Goal: Use online tool/utility: Utilize a website feature to perform a specific function

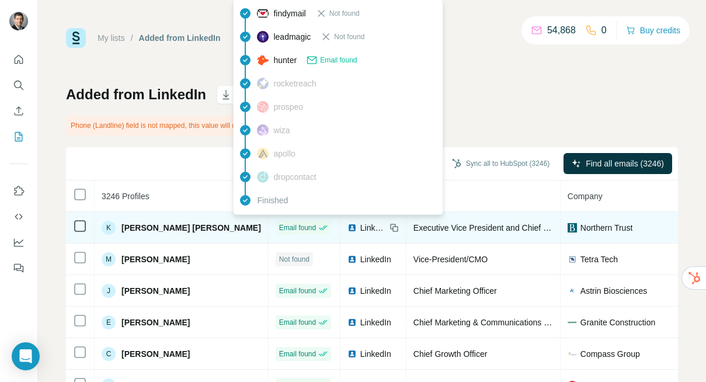
click at [318, 226] on icon at bounding box center [322, 227] width 9 height 9
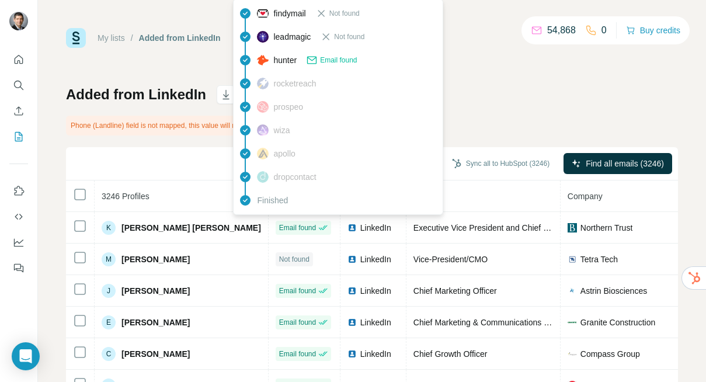
click at [320, 58] on div "Email found" at bounding box center [331, 60] width 51 height 12
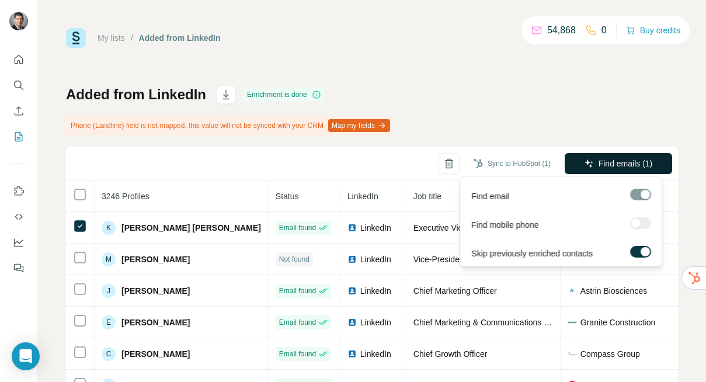
click at [569, 166] on button "Find emails (1)" at bounding box center [617, 163] width 107 height 21
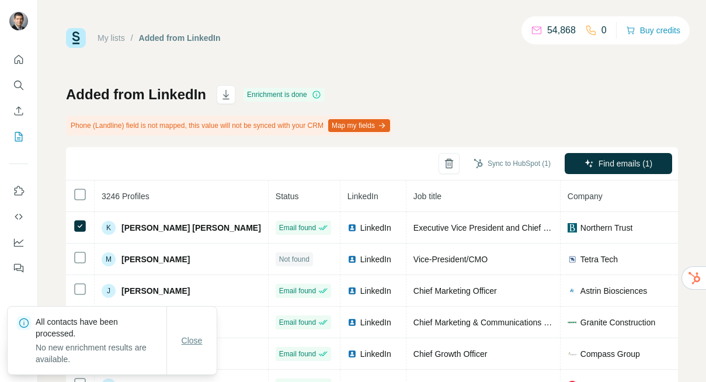
click at [179, 341] on button "Close" at bounding box center [191, 340] width 37 height 21
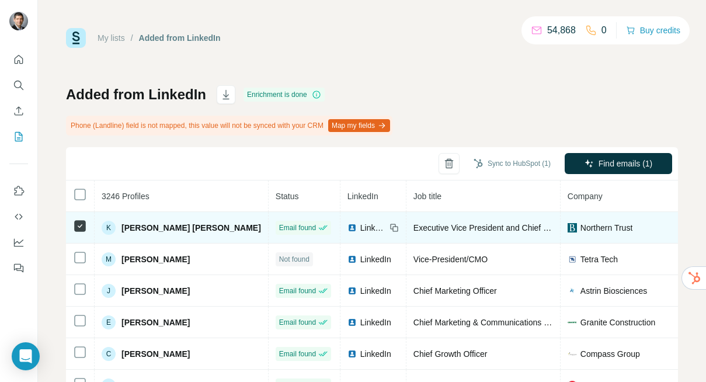
click at [360, 226] on span "LinkedIn" at bounding box center [373, 228] width 26 height 12
